Goal: Task Accomplishment & Management: Complete application form

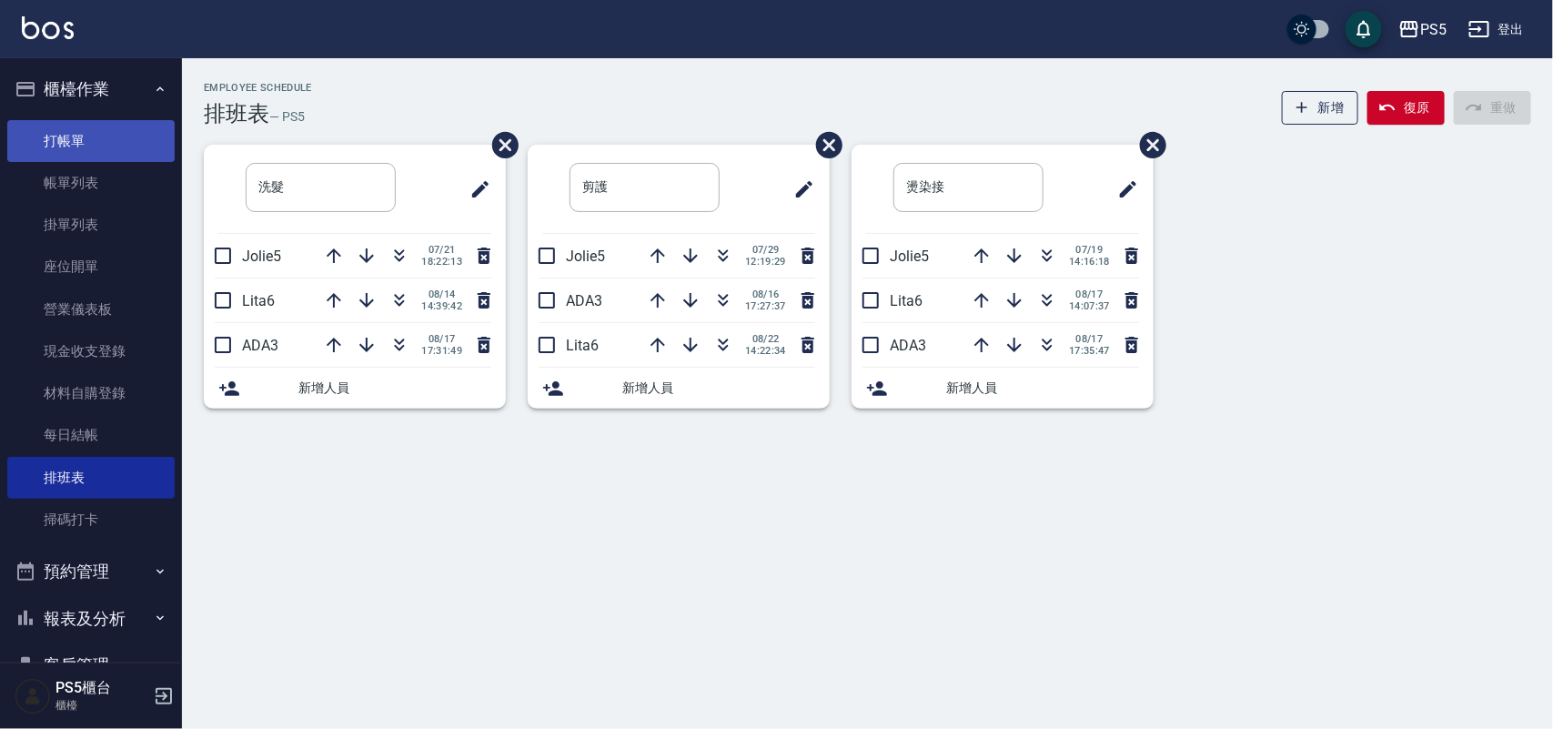
click at [100, 130] on link "打帳單" at bounding box center [90, 141] width 167 height 42
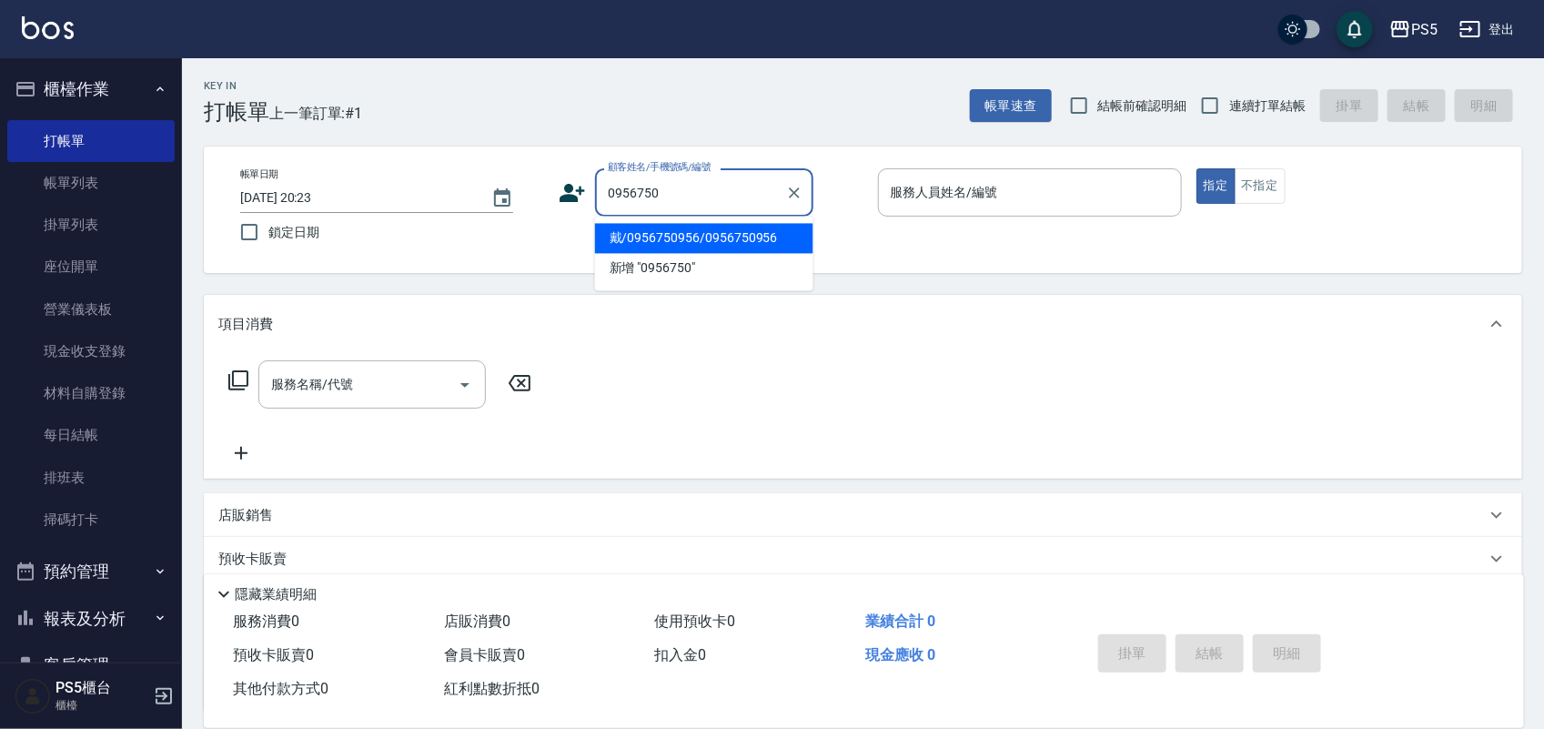
click at [658, 232] on li "戴/0956750956/0956750956" at bounding box center [704, 239] width 218 height 30
type input "戴/0956750956/0956750956"
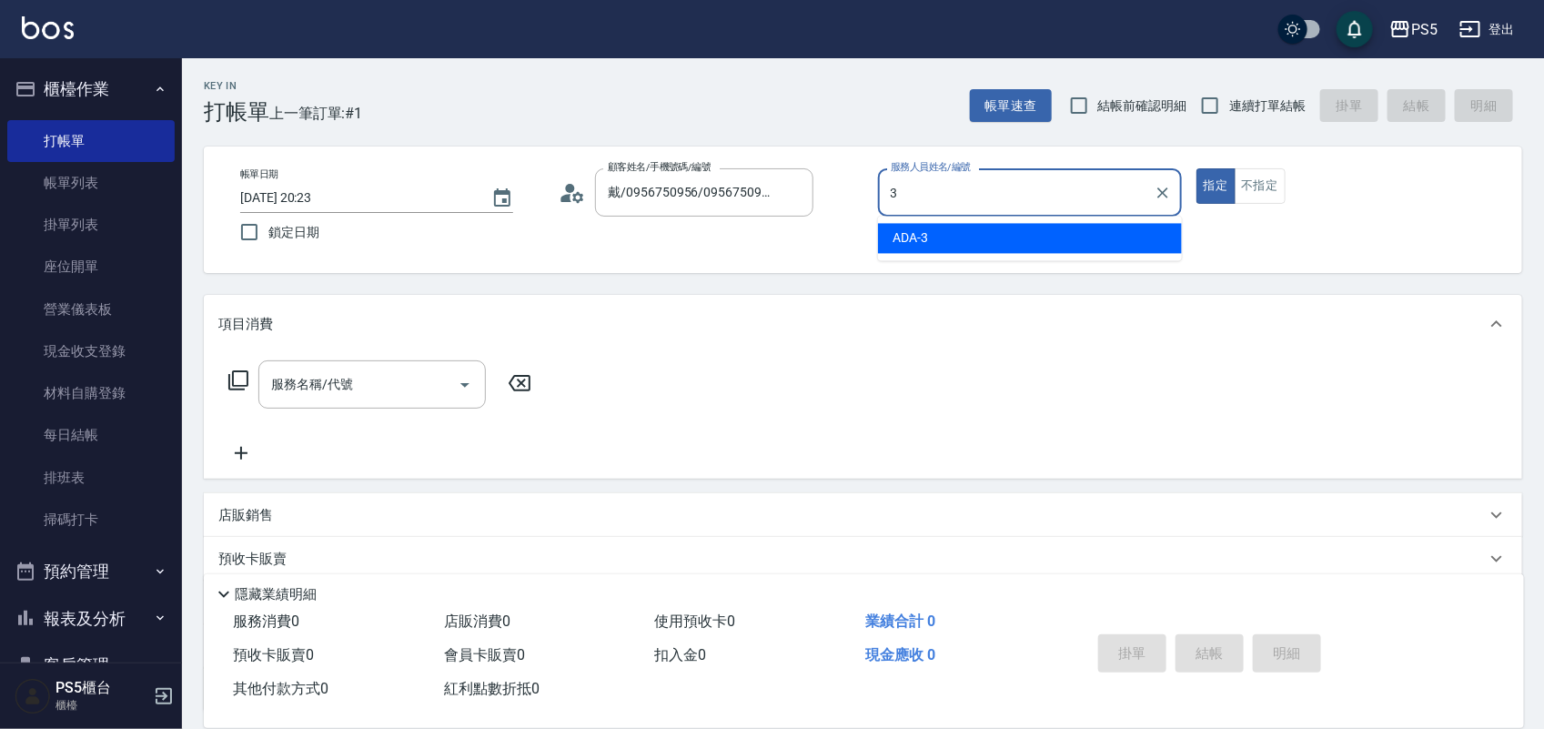
type input "ADA-3"
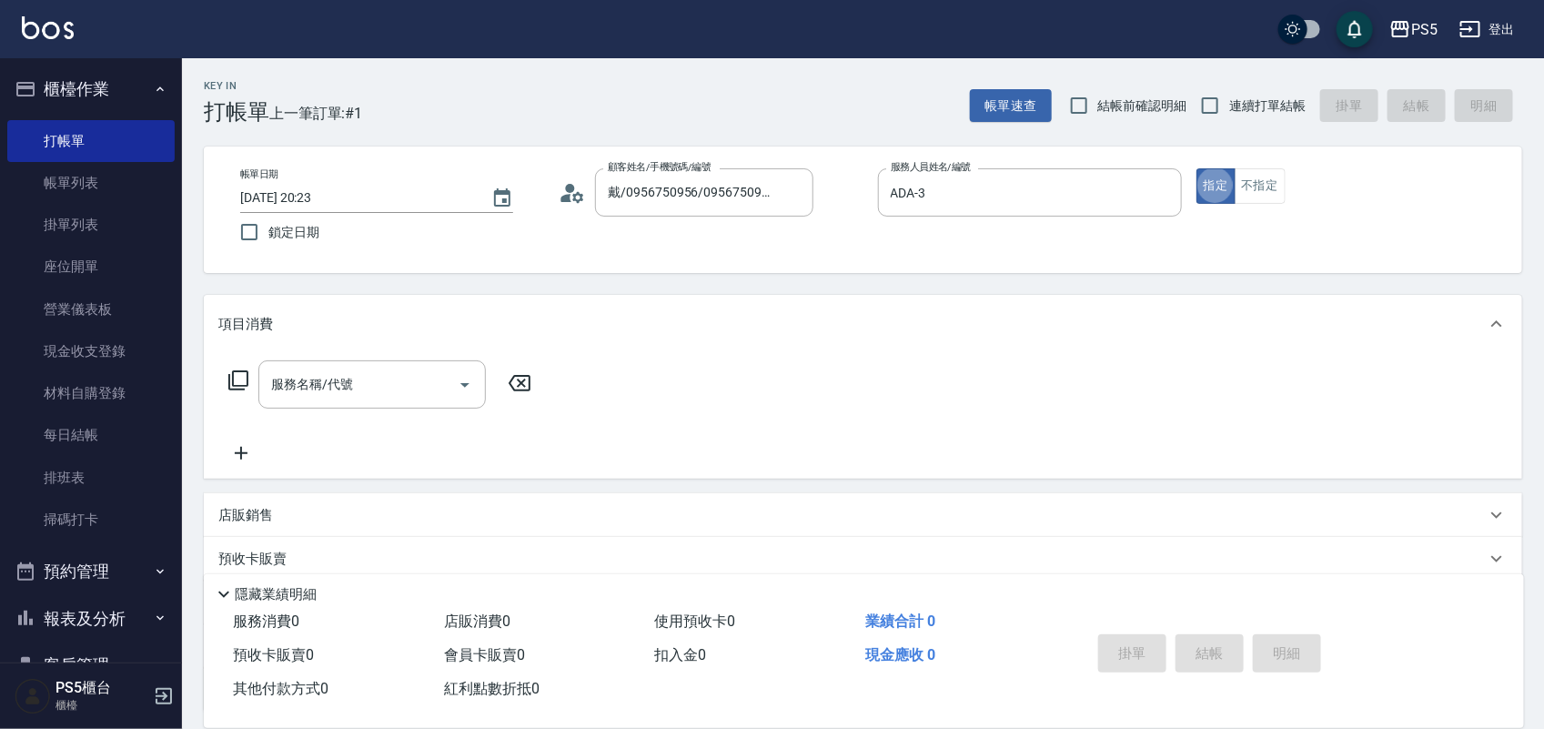
type button "true"
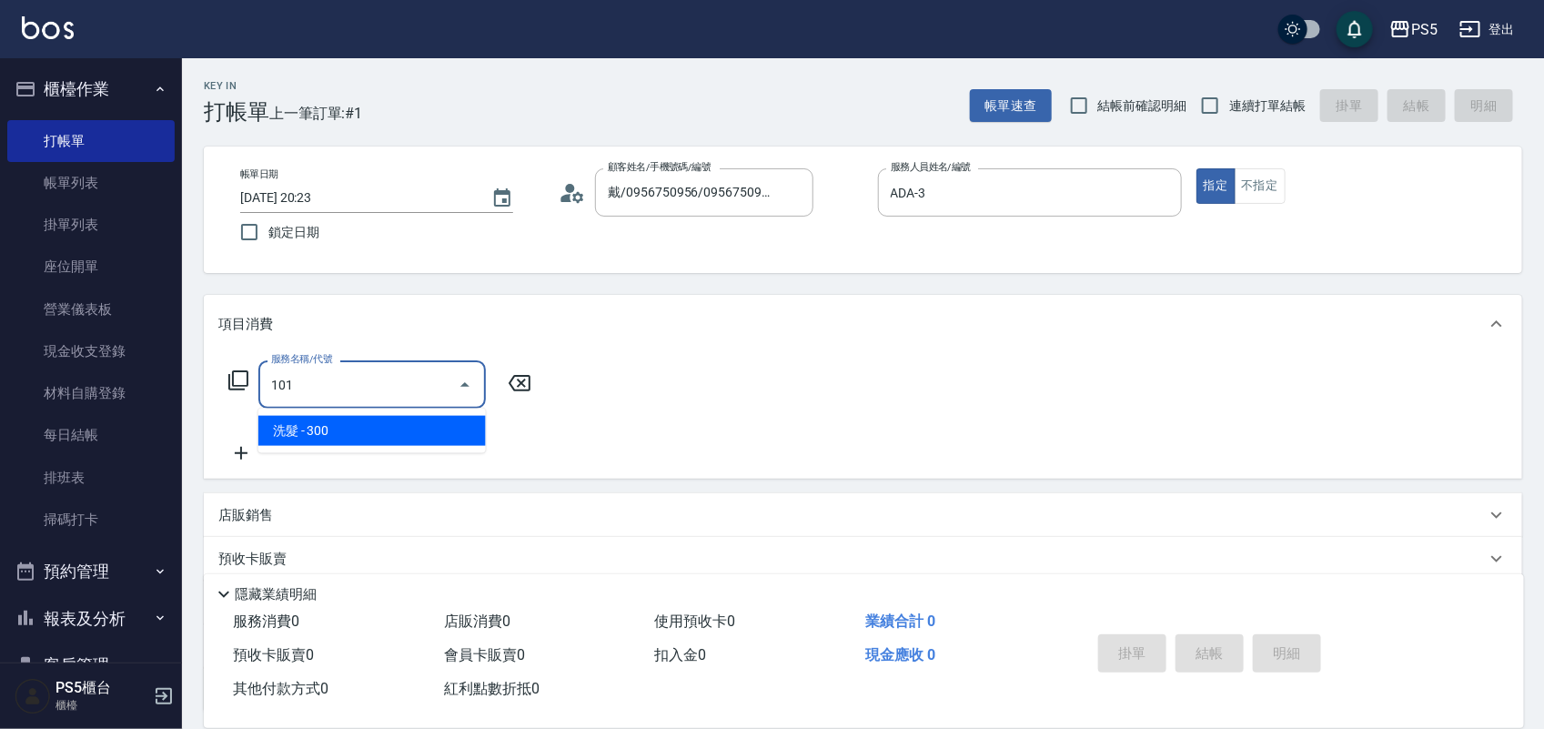
type input "洗髮(101)"
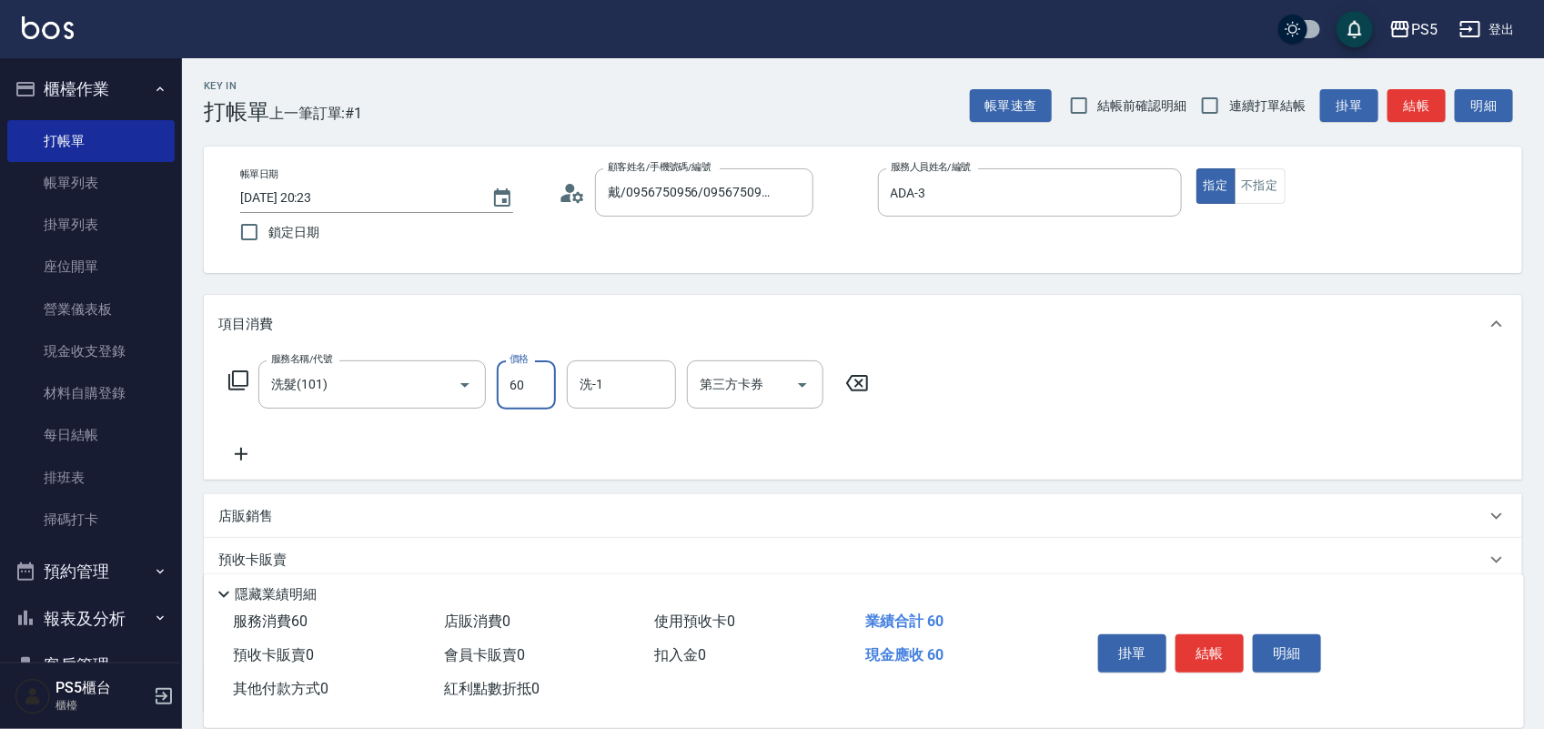
type input "600"
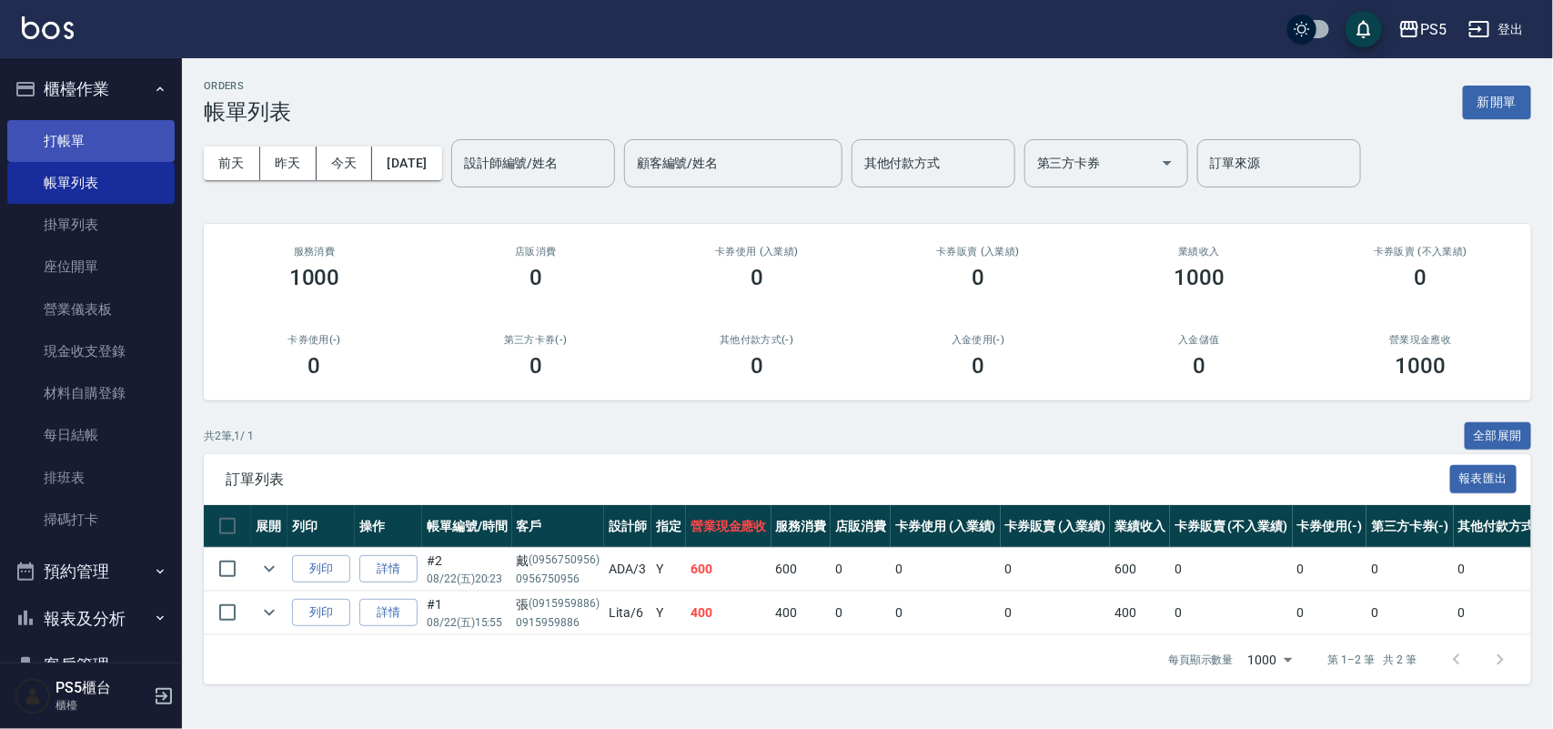
click at [94, 132] on link "打帳單" at bounding box center [90, 141] width 167 height 42
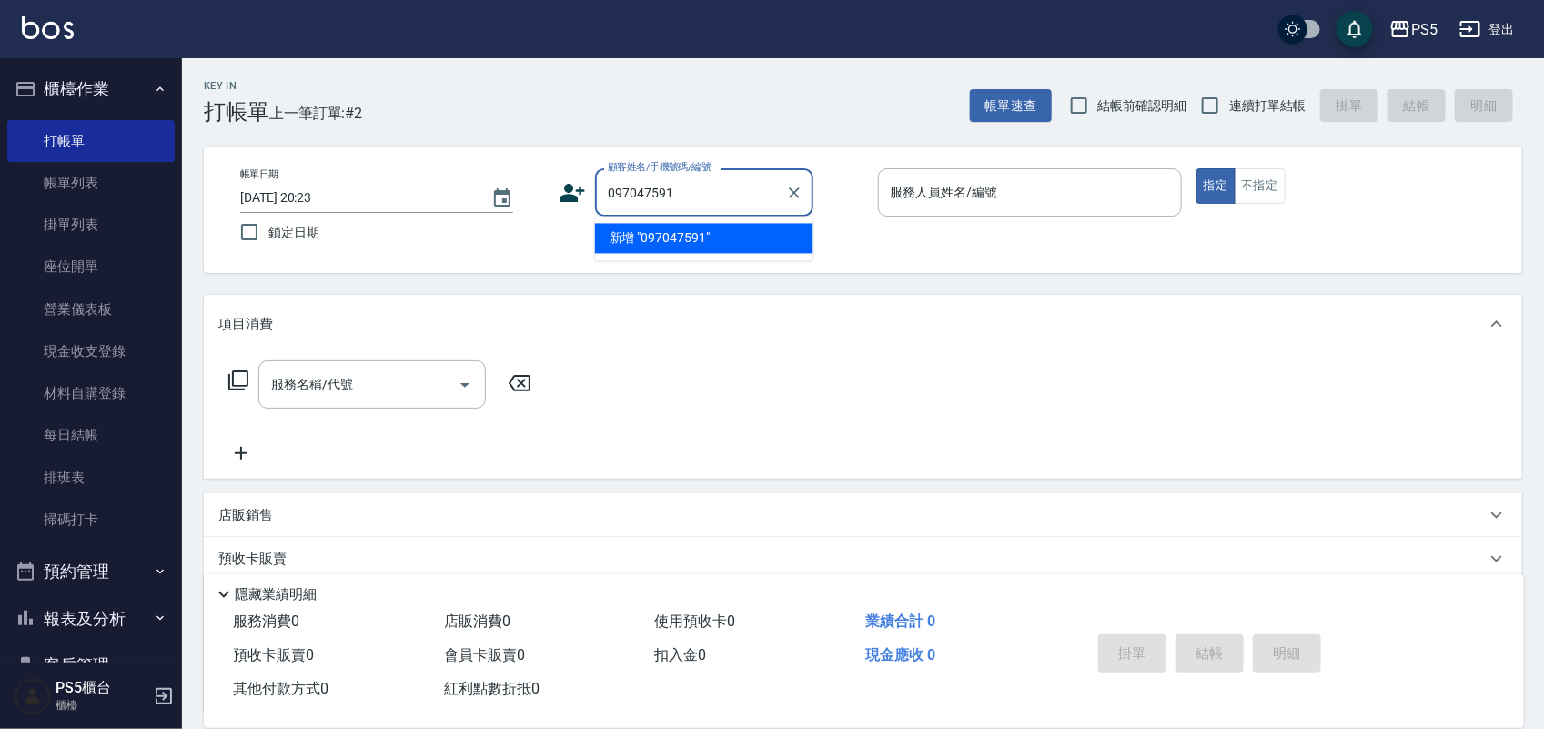
type input "0970475913"
drag, startPoint x: 639, startPoint y: 198, endPoint x: 537, endPoint y: 205, distance: 102.1
click at [537, 205] on div "帳單日期 [DATE] 20:23 鎖定日期 顧客姓名/手機號碼/編號 0970475913 顧客姓名/手機號碼/編號 服務人員姓名/編號 服務人員姓名/編號…" at bounding box center [863, 209] width 1274 height 83
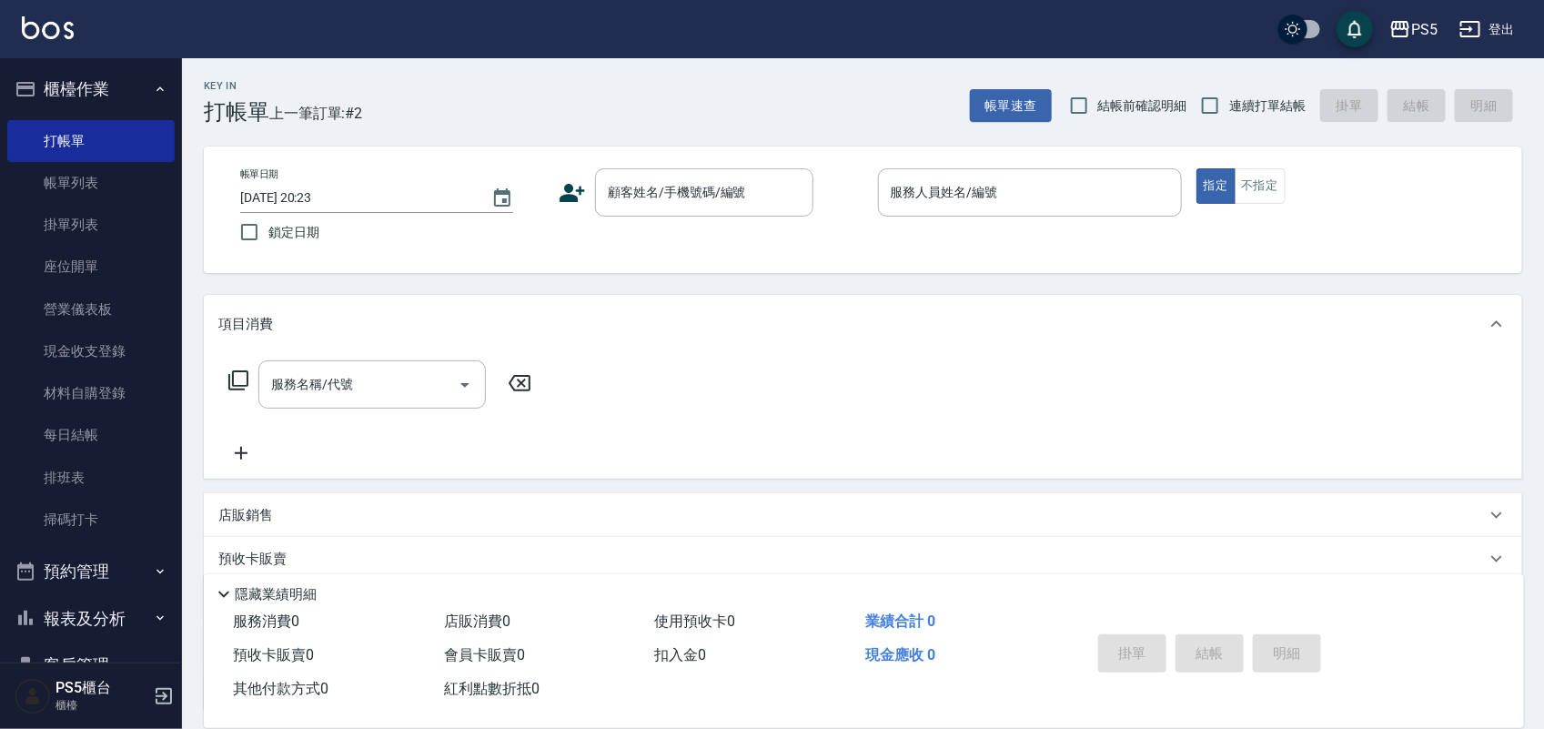
click at [559, 188] on icon at bounding box center [572, 192] width 27 height 27
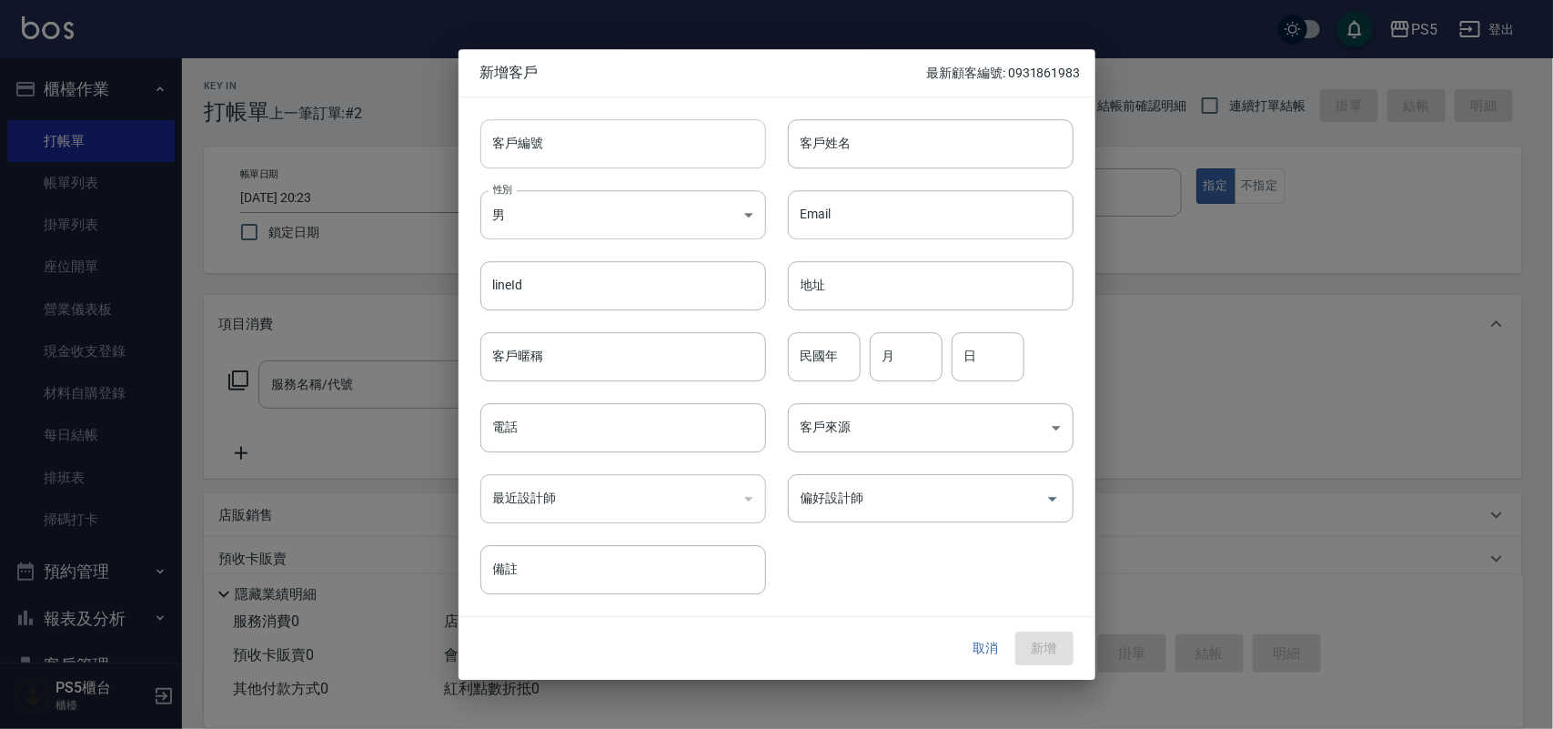
click at [579, 126] on input "客戶編號" at bounding box center [623, 143] width 286 height 49
paste input "0970475913"
type input "0970475913"
click at [578, 417] on input "電話" at bounding box center [623, 427] width 286 height 49
paste input "0970475913"
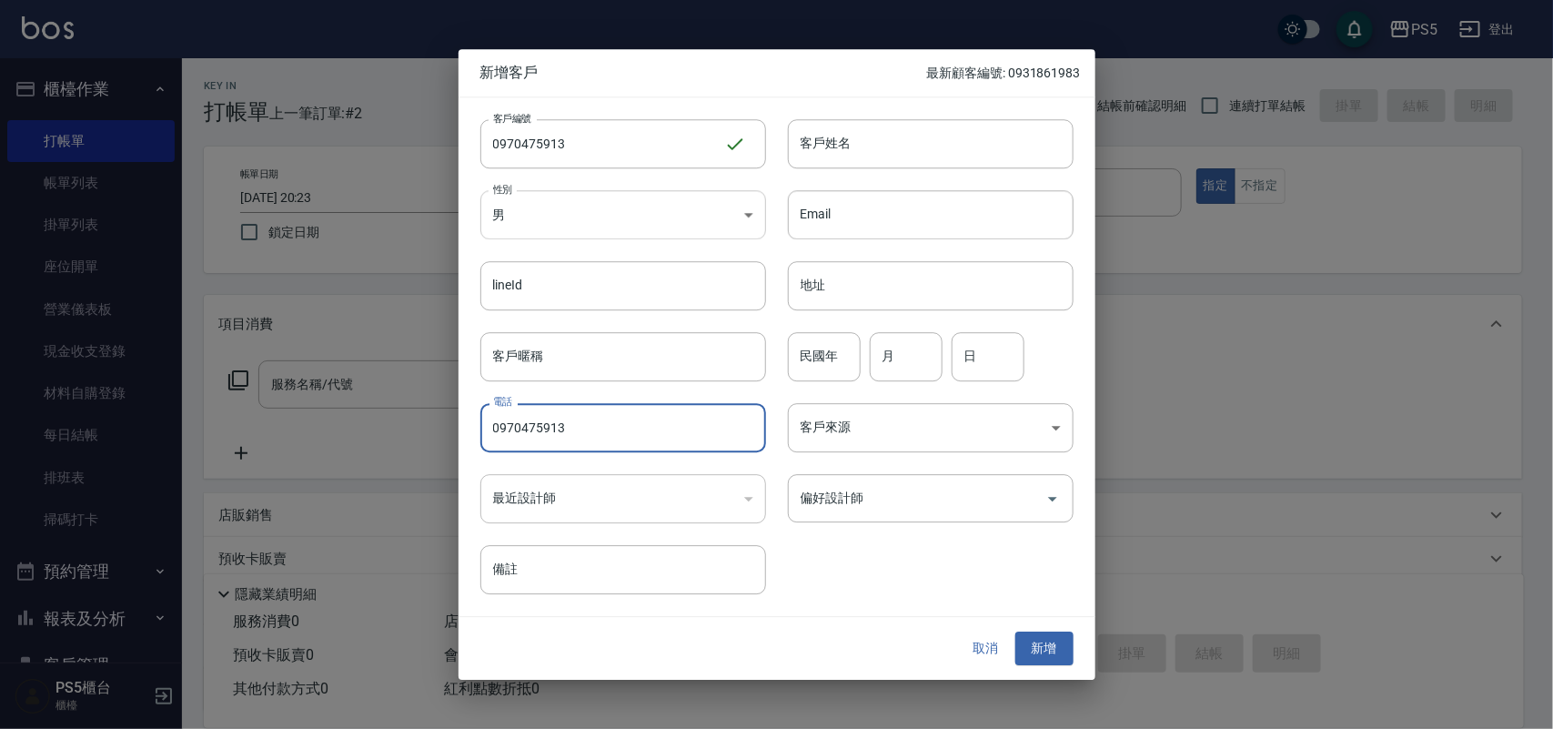
type input "0970475913"
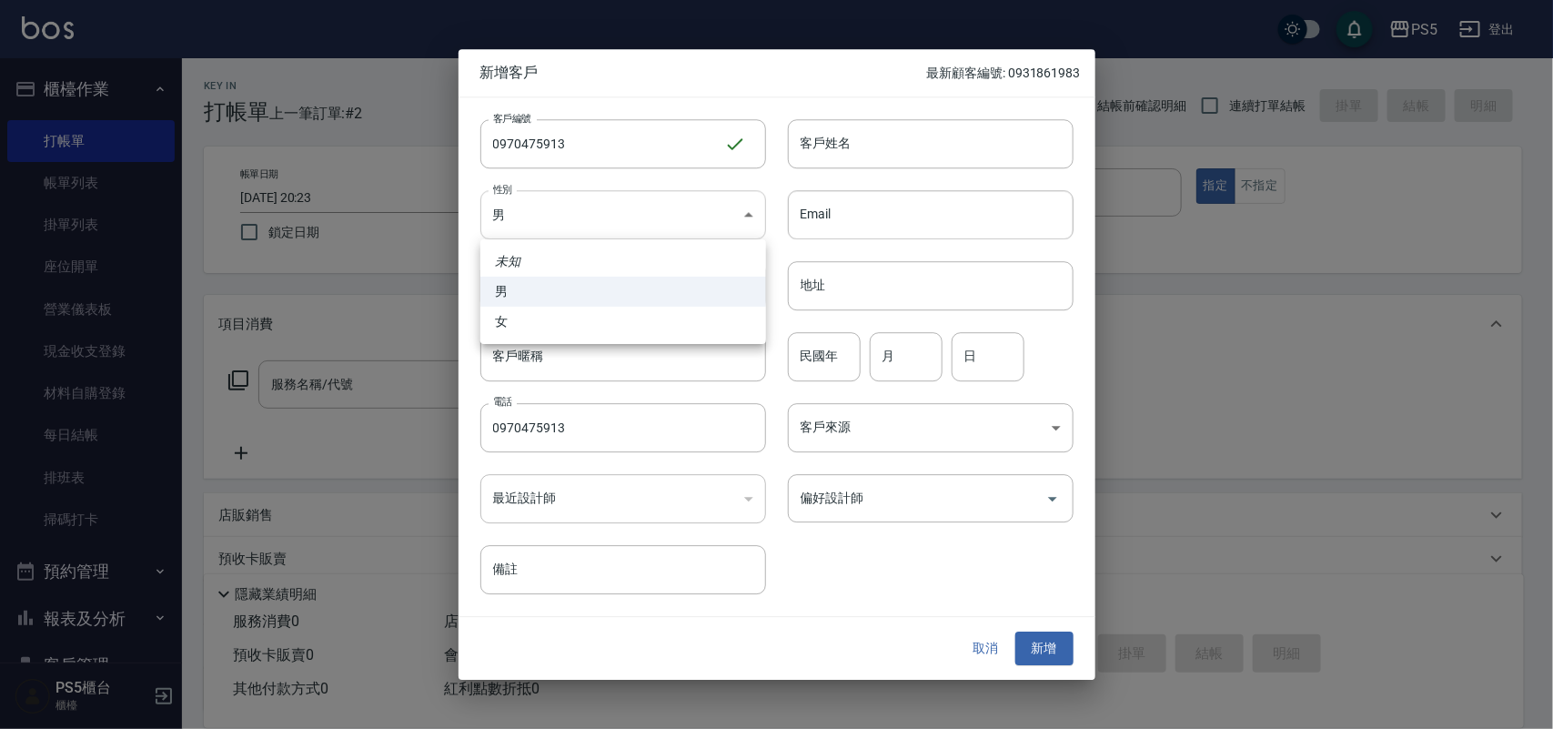
click at [562, 216] on body "PS5 登出 櫃檯作業 打帳單 帳單列表 掛單列表 座位開單 營業儀表板 現金收支登錄 材料自購登錄 每日結帳 排班表 掃碼打卡 預約管理 預約管理 單日預約…" at bounding box center [776, 442] width 1553 height 885
click at [543, 298] on li "男" at bounding box center [623, 292] width 286 height 30
click at [559, 216] on body "PS5 登出 櫃檯作業 打帳單 帳單列表 掛單列表 座位開單 營業儀表板 現金收支登錄 材料自購登錄 每日結帳 排班表 掃碼打卡 預約管理 預約管理 單日預約…" at bounding box center [776, 442] width 1553 height 885
click at [533, 318] on li "女" at bounding box center [623, 322] width 286 height 30
type input "[DEMOGRAPHIC_DATA]"
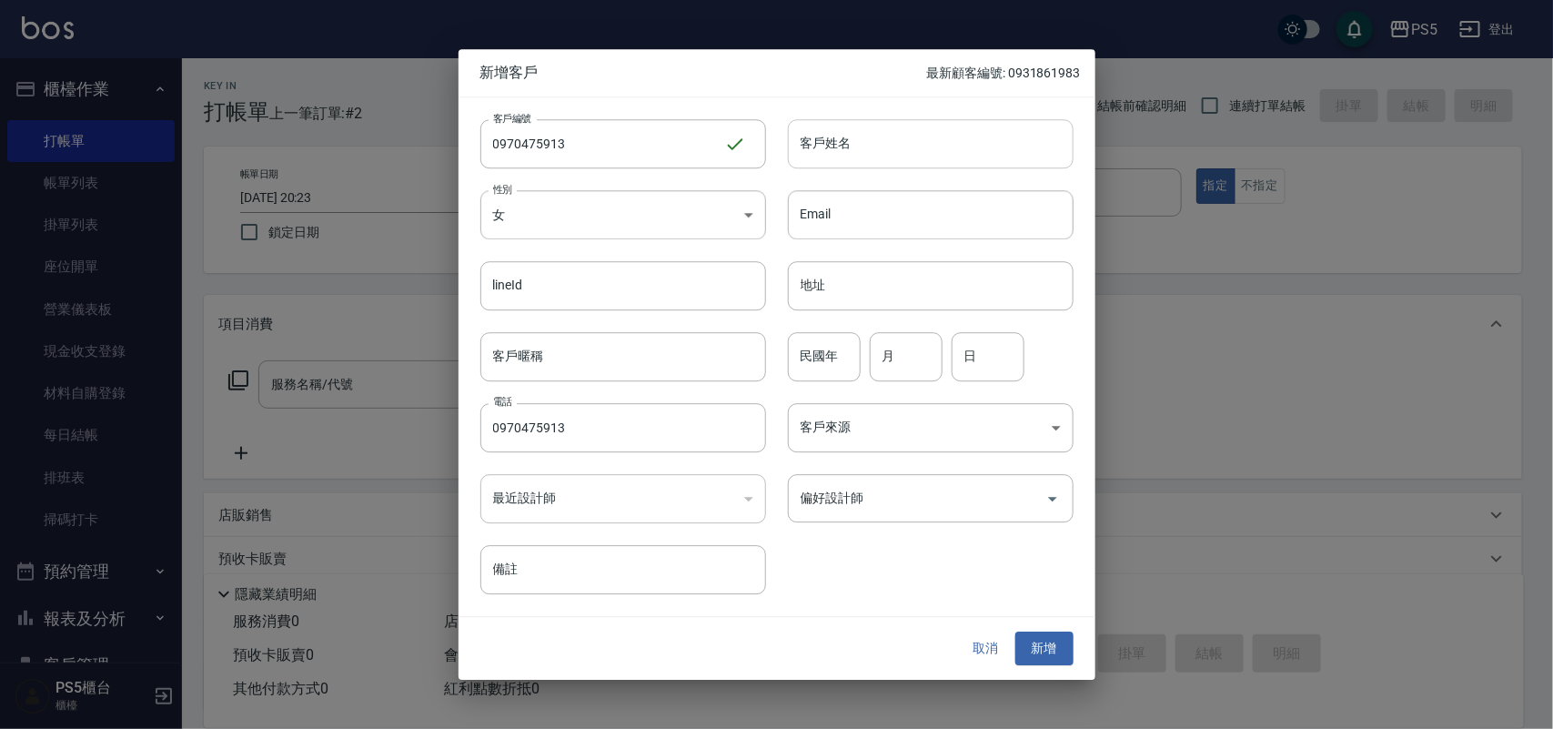
click at [812, 146] on input "客戶姓名" at bounding box center [931, 143] width 286 height 49
type input "[PERSON_NAME]"
click at [838, 347] on input "民國年" at bounding box center [824, 356] width 73 height 49
type input "72"
type input "4"
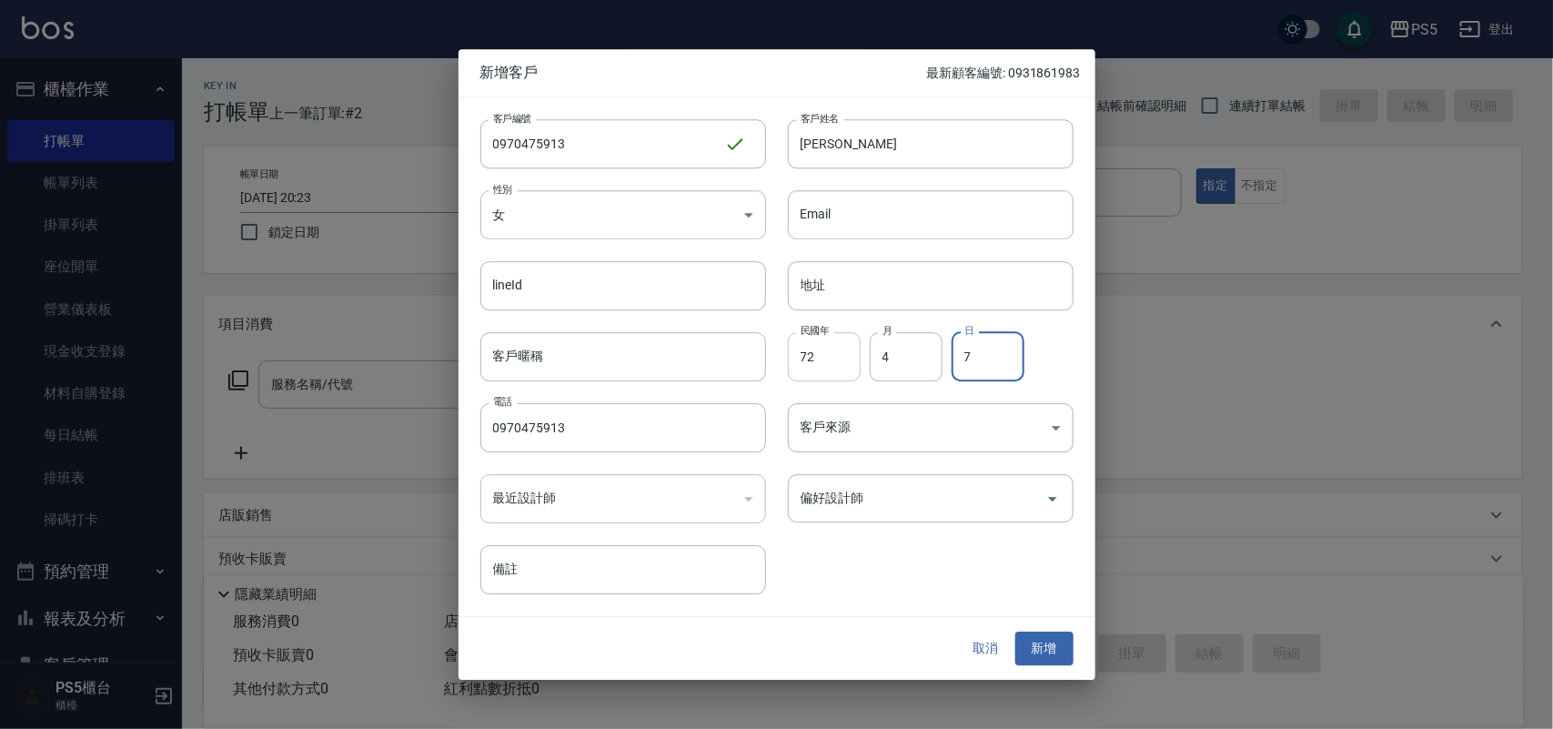
type input "7"
click at [1037, 637] on button "新增" at bounding box center [1044, 649] width 58 height 34
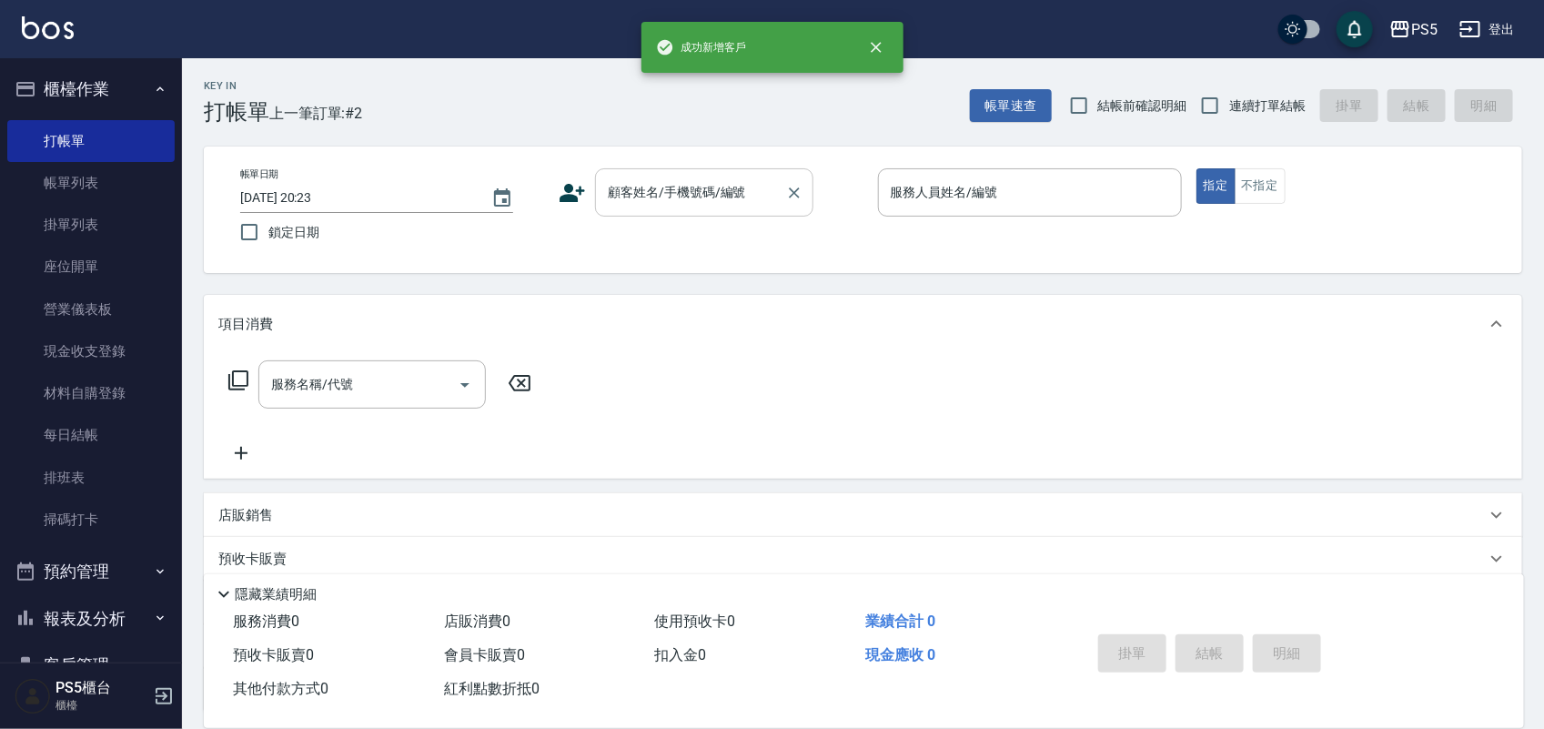
click at [705, 186] on input "顧客姓名/手機號碼/編號" at bounding box center [690, 192] width 175 height 32
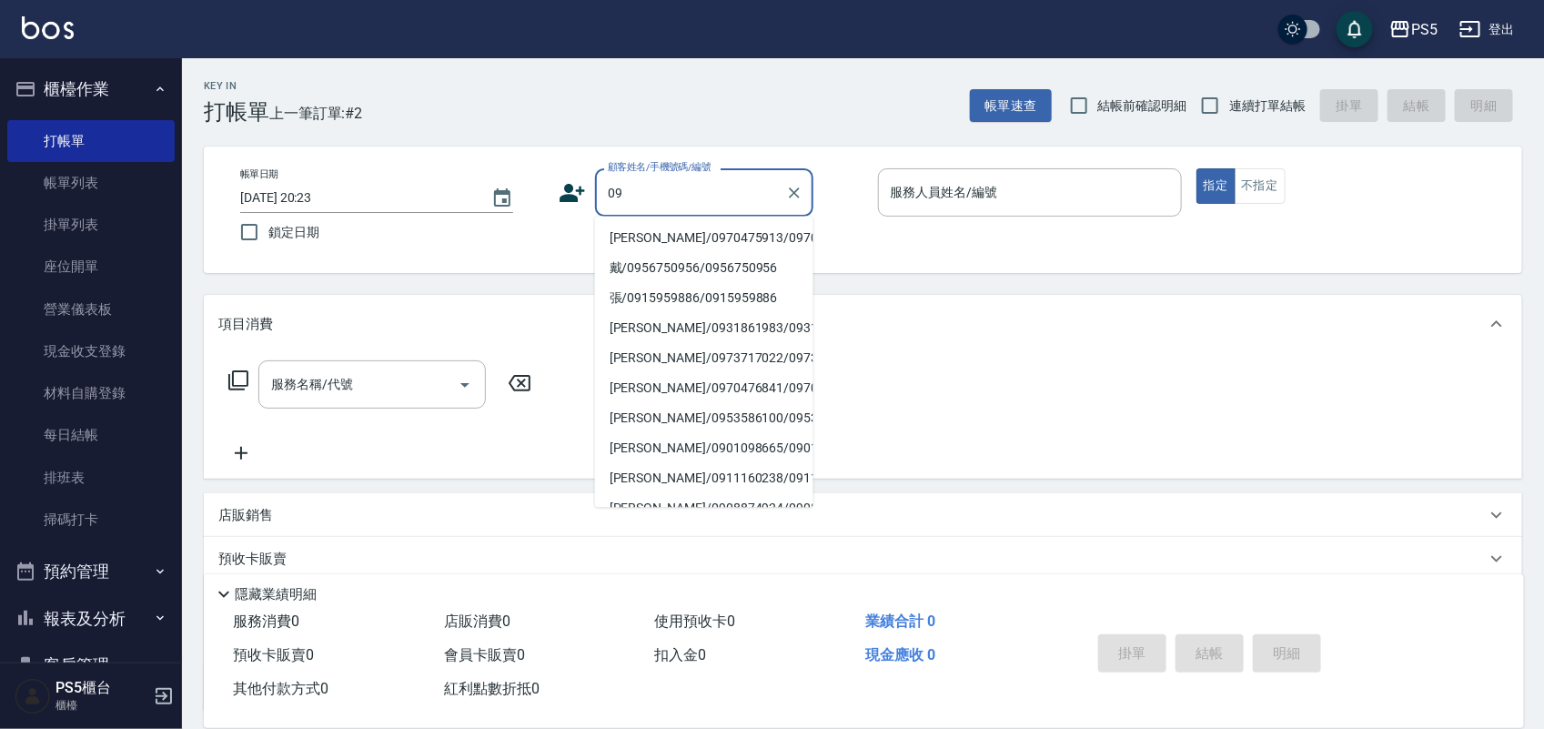
type input "09"
click at [529, 247] on div "帳單日期 [DATE] 20:23 鎖定日期" at bounding box center [392, 209] width 304 height 83
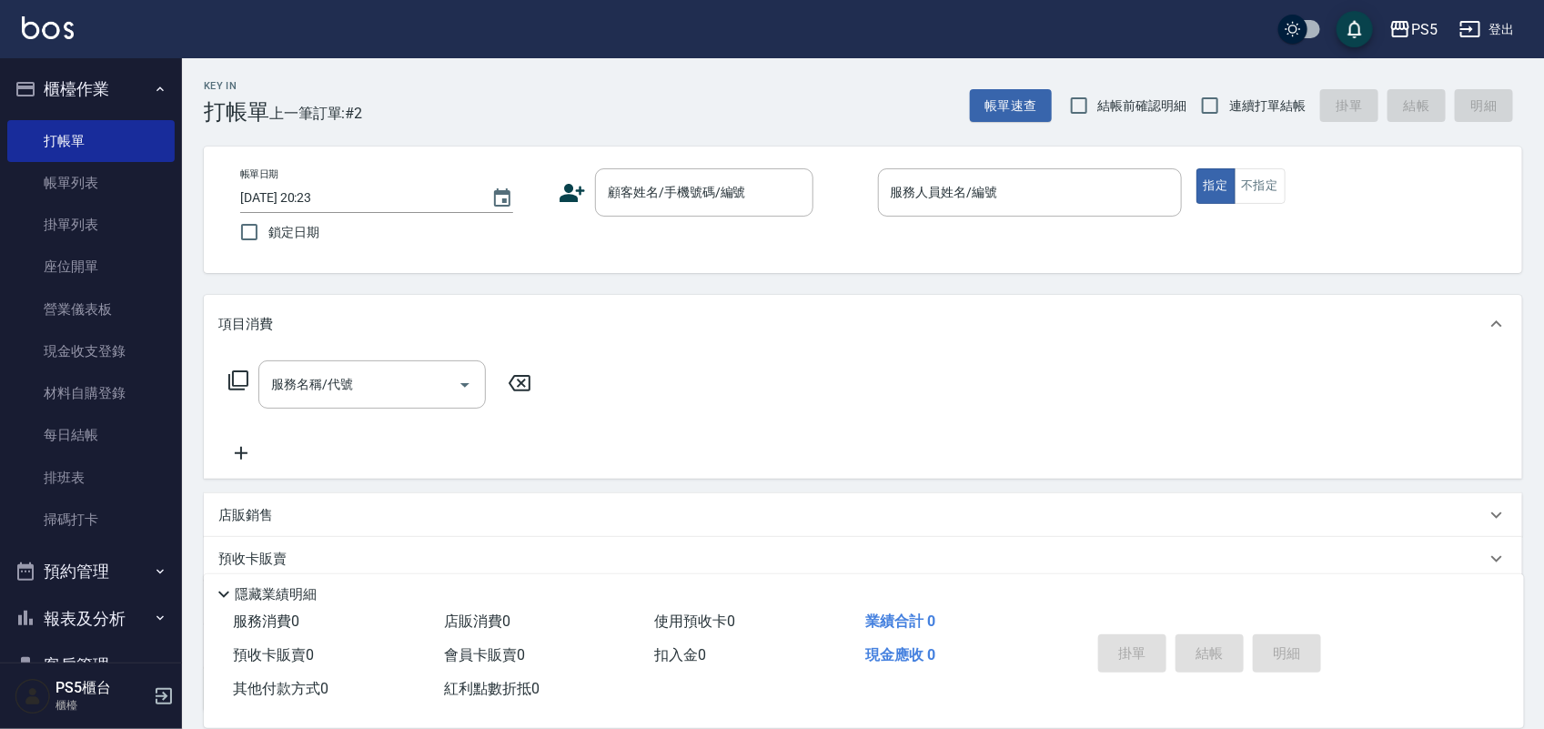
click at [571, 182] on icon at bounding box center [572, 192] width 27 height 27
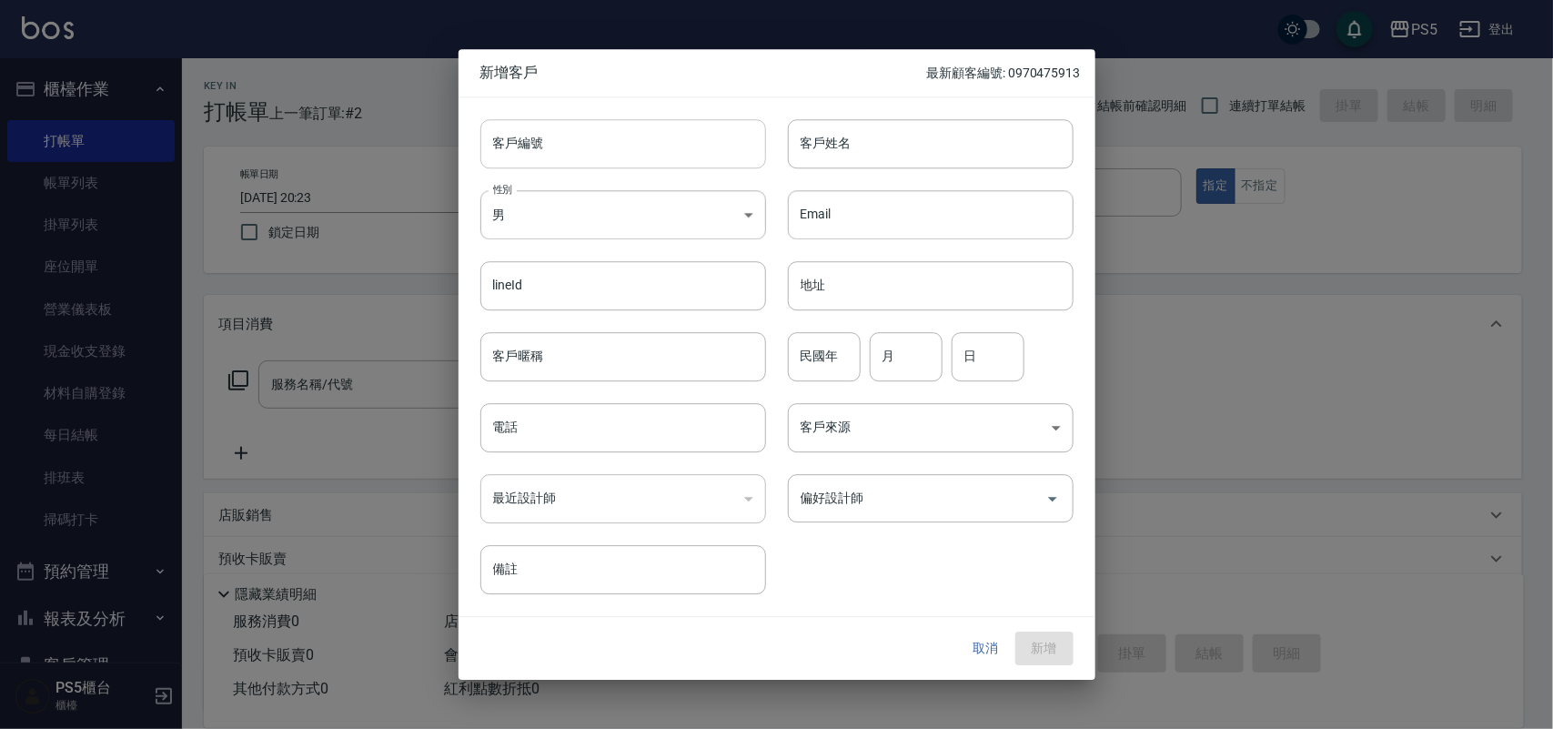
click at [576, 146] on input "客戶編號" at bounding box center [623, 143] width 286 height 49
type input "0931835552"
drag, startPoint x: 576, startPoint y: 146, endPoint x: 484, endPoint y: 136, distance: 92.4
click at [484, 136] on input "0931835552" at bounding box center [602, 143] width 244 height 49
click at [529, 417] on input "電話" at bounding box center [623, 427] width 286 height 49
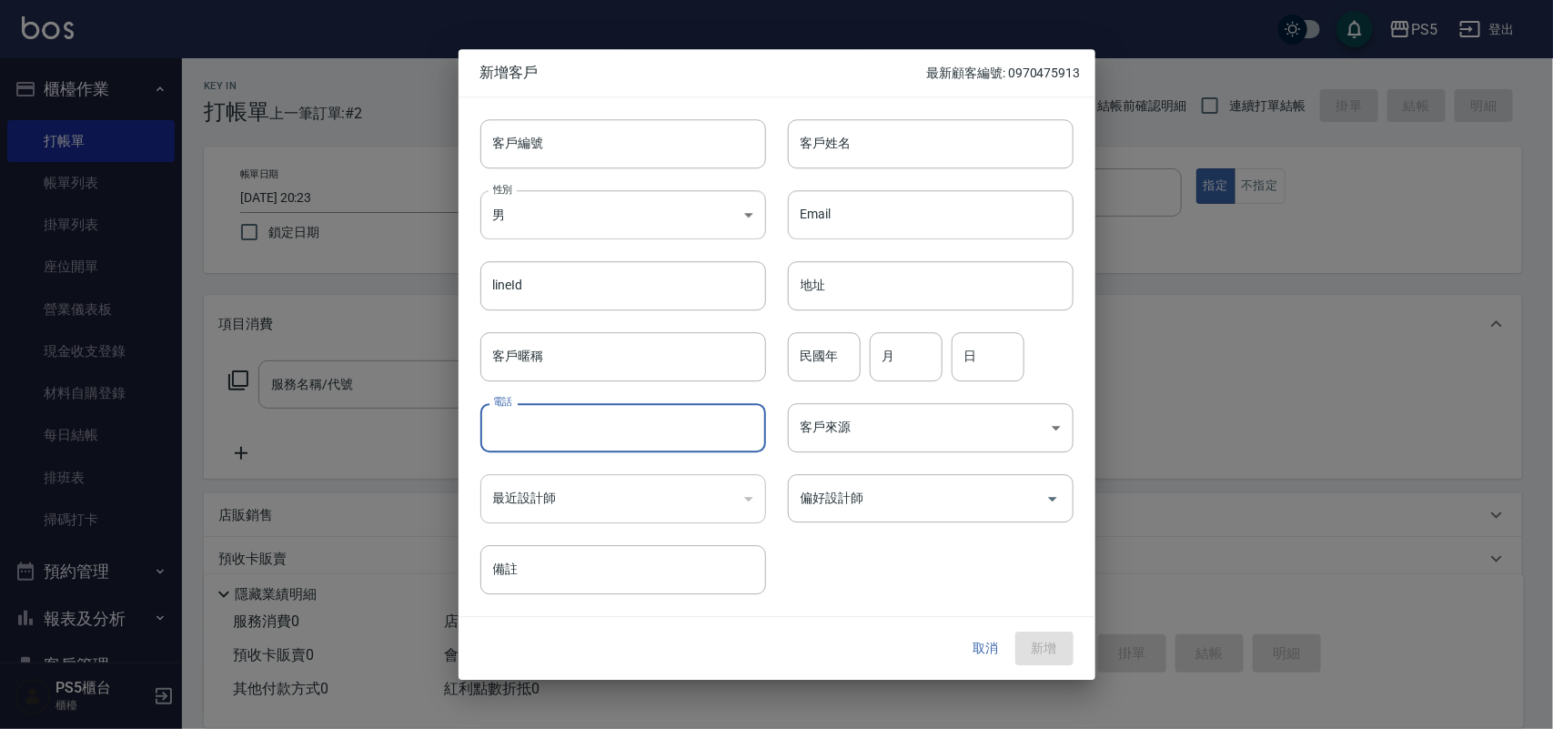
paste input "0931835552"
type input "0931835552"
click at [558, 138] on input "客戶編號" at bounding box center [623, 143] width 286 height 49
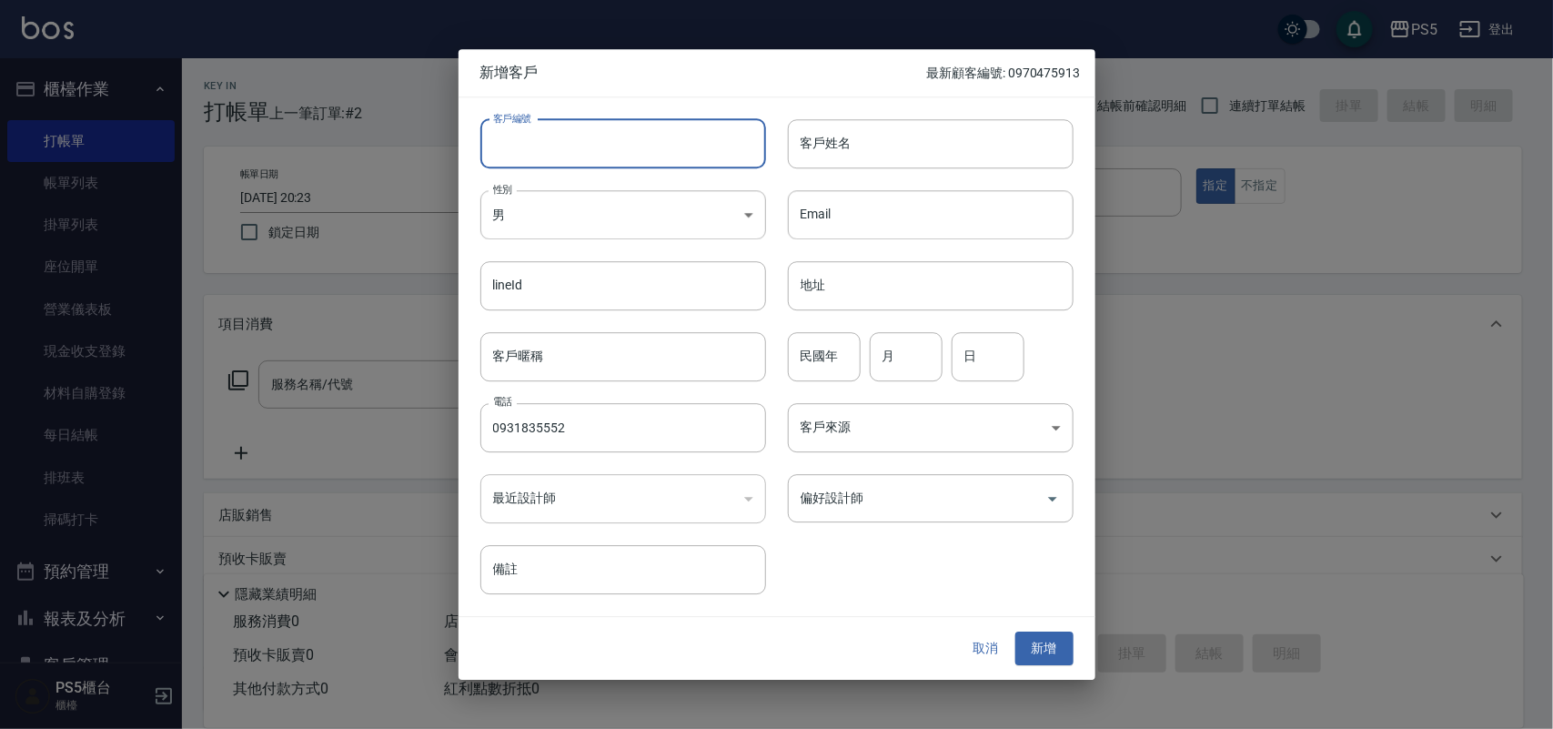
paste input "0931835552"
type input "0931835552"
click at [542, 221] on body "PS5 登出 櫃檯作業 打帳單 帳單列表 掛單列表 座位開單 營業儀表板 現金收支登錄 材料自購登錄 每日結帳 排班表 掃碼打卡 預約管理 預約管理 單日預約…" at bounding box center [776, 442] width 1553 height 885
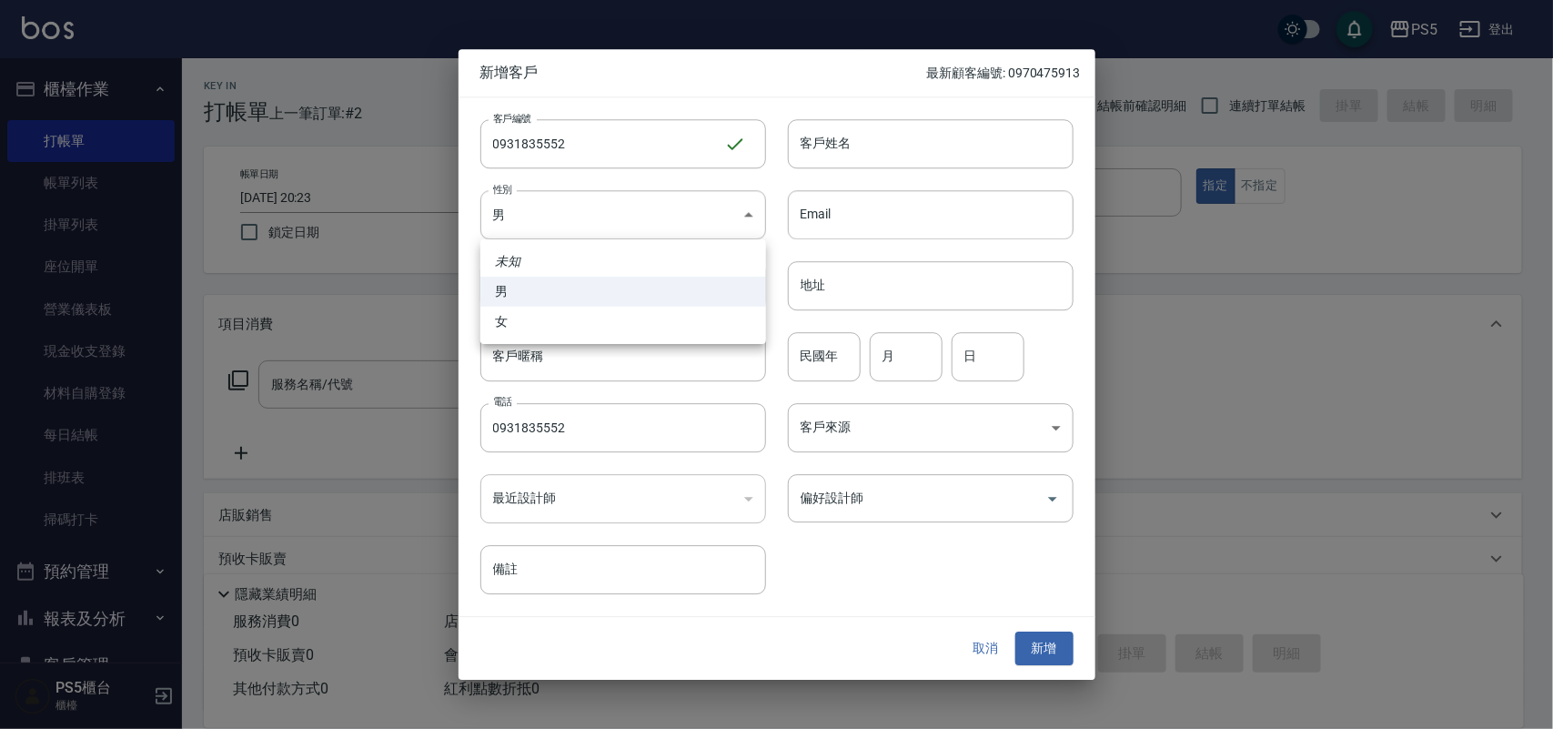
click at [550, 315] on li "女" at bounding box center [623, 322] width 286 height 30
type input "[DEMOGRAPHIC_DATA]"
click at [892, 135] on input "客戶姓名" at bounding box center [931, 143] width 286 height 49
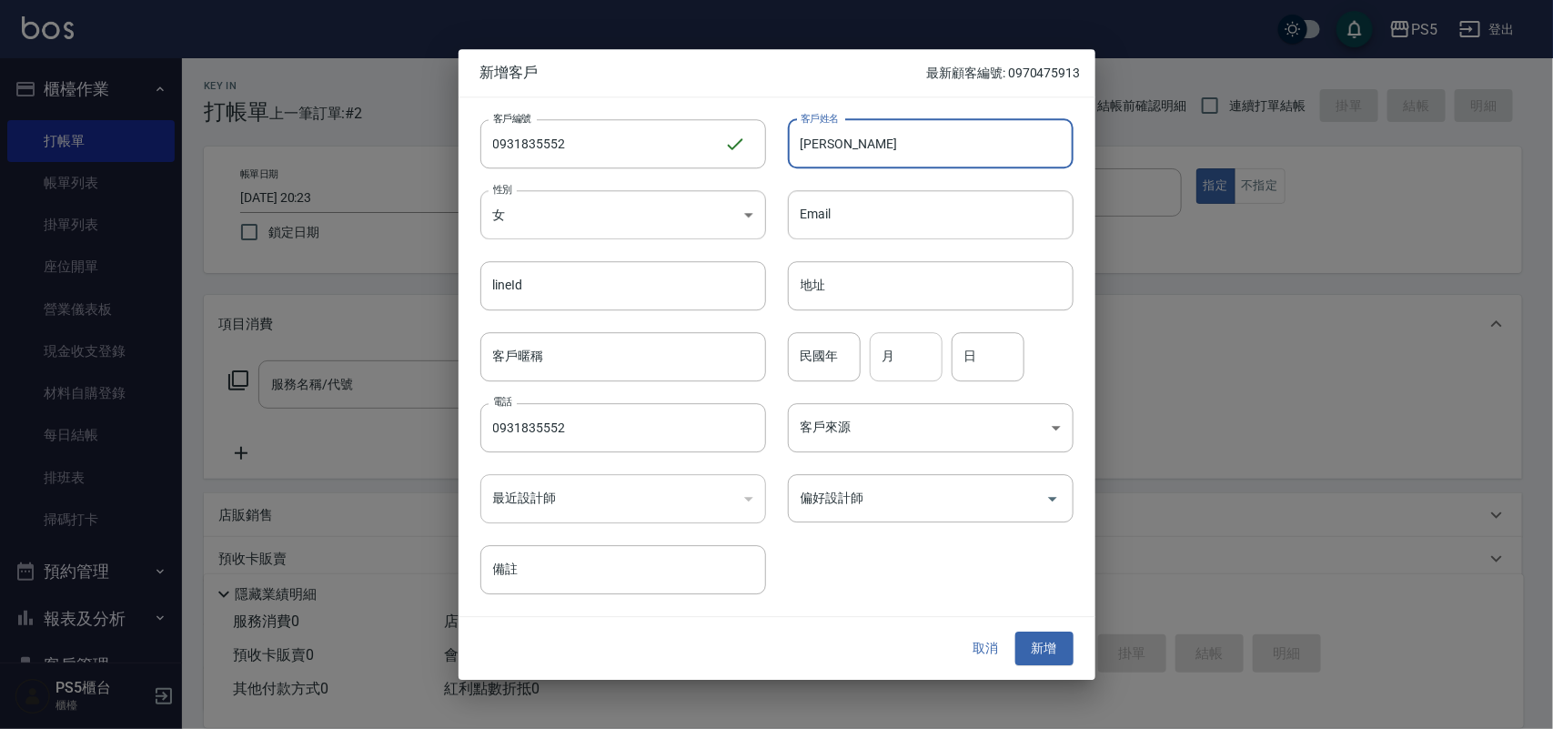
type input "[PERSON_NAME]"
click at [881, 369] on input "月" at bounding box center [906, 356] width 73 height 49
type input "1"
type input "23"
drag, startPoint x: 923, startPoint y: 612, endPoint x: 937, endPoint y: 612, distance: 13.6
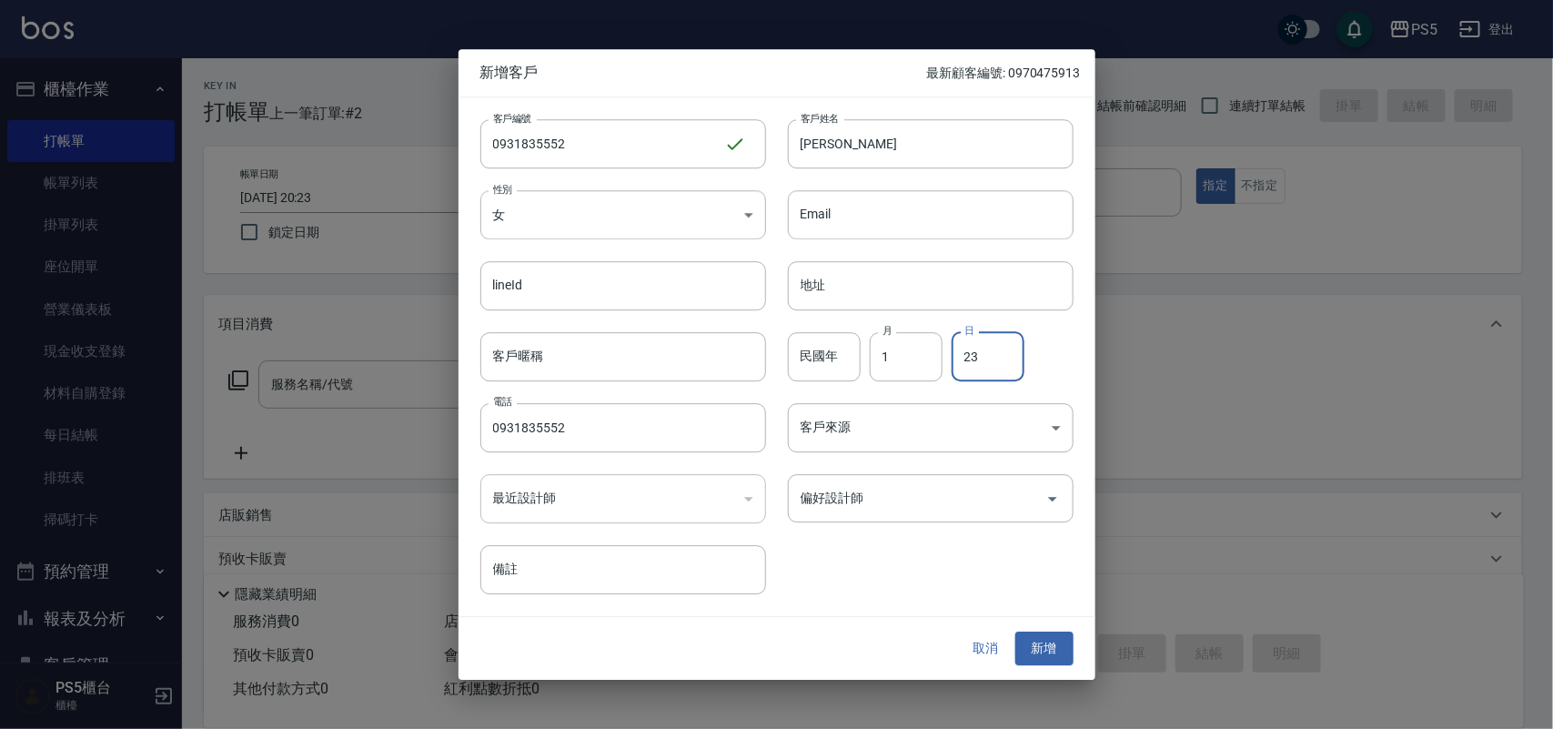
click at [923, 612] on div "客戶編號 0931835552 ​ 客戶編號 客戶姓名 [PERSON_NAME] 客戶姓名 性別 女 [DEMOGRAPHIC_DATA] 性別 Email…" at bounding box center [776, 356] width 637 height 519
click at [1062, 646] on button "新增" at bounding box center [1044, 649] width 58 height 34
